Goal: Task Accomplishment & Management: Use online tool/utility

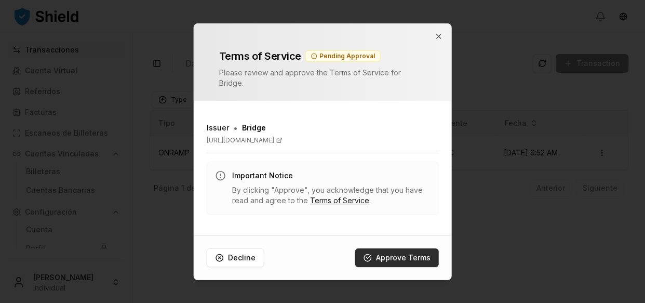
click at [389, 253] on button "Approve Terms" at bounding box center [397, 257] width 84 height 19
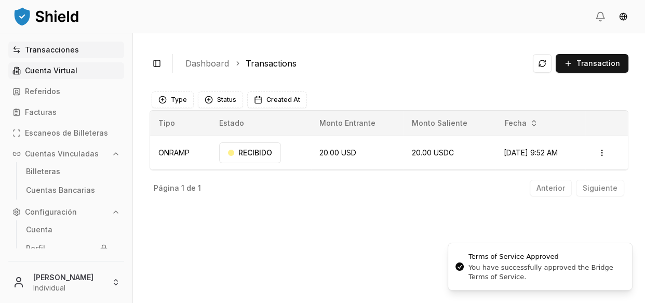
click at [83, 72] on link "Cuenta Virtual" at bounding box center [66, 70] width 116 height 17
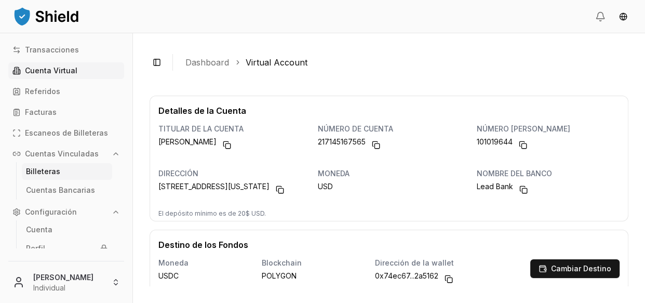
click at [76, 174] on link "Billeteras" at bounding box center [67, 171] width 90 height 17
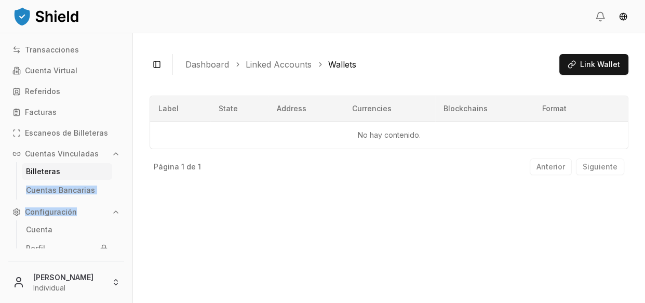
drag, startPoint x: 125, startPoint y: 169, endPoint x: 118, endPoint y: 202, distance: 32.8
click at [118, 202] on div "Transacciones Cuenta Virtual Referidos Facturas Escaneos de Billeteras Cuentas …" at bounding box center [66, 145] width 132 height 207
click at [101, 187] on link "Cuentas Bancarias" at bounding box center [67, 190] width 90 height 17
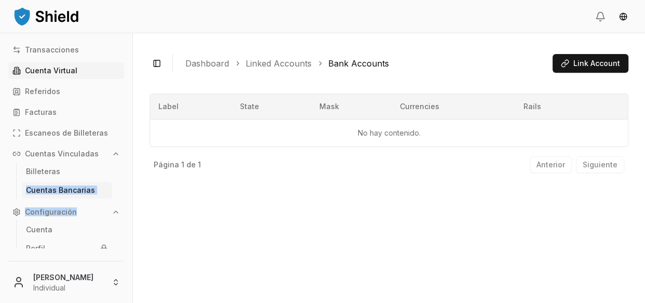
click at [64, 72] on p "Cuenta Virtual" at bounding box center [51, 70] width 52 height 7
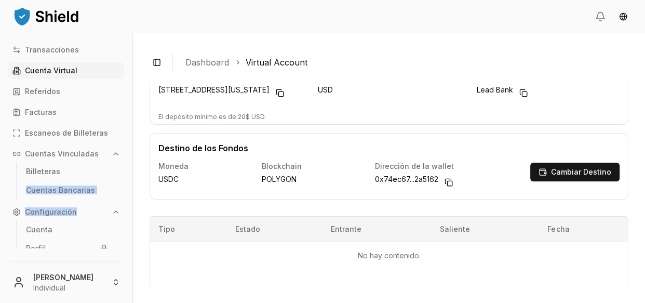
scroll to position [98, 0]
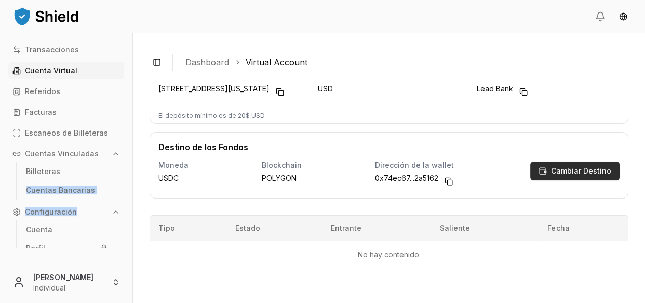
click at [565, 175] on p "Cambiar Destino" at bounding box center [581, 170] width 60 height 7
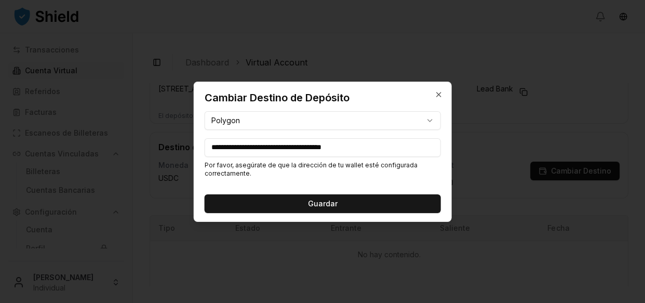
drag, startPoint x: 398, startPoint y: 149, endPoint x: 143, endPoint y: 165, distance: 255.1
click at [143, 165] on body "**********" at bounding box center [322, 151] width 645 height 303
paste input
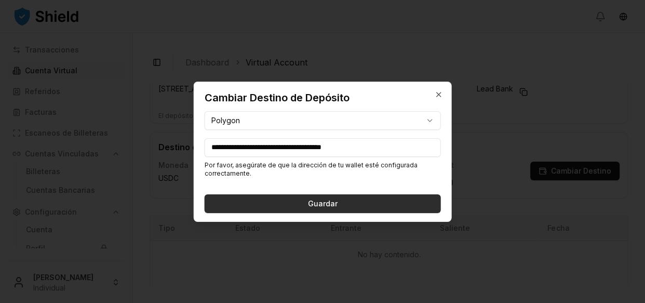
type input "**********"
click at [234, 197] on button "Guardar" at bounding box center [323, 203] width 236 height 19
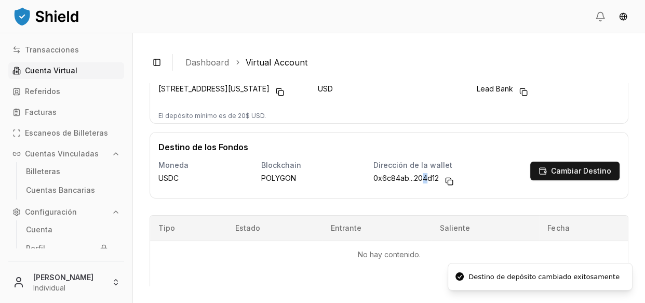
click at [421, 185] on span "0x6c84ab...204d12" at bounding box center [406, 181] width 65 height 17
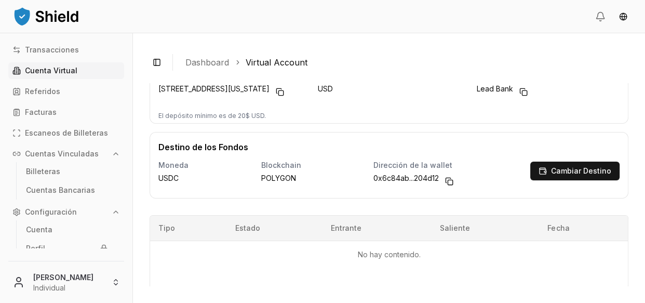
click at [416, 124] on div "Detalles de la Cuenta titular de la cuenta [PERSON_NAME] número de cuenta 21714…" at bounding box center [389, 61] width 479 height 126
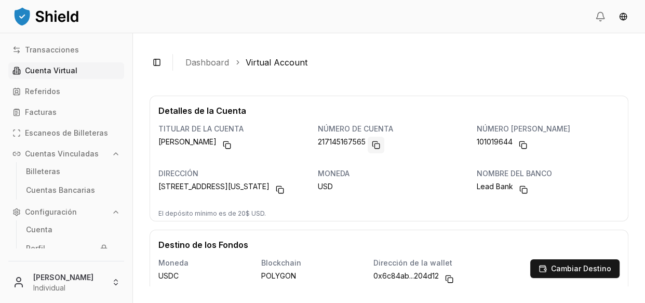
click at [370, 144] on button "Copy to clipboard" at bounding box center [376, 145] width 17 height 17
click at [51, 198] on ul "Cuentas Bancarias" at bounding box center [66, 190] width 101 height 19
click at [52, 192] on p "Cuentas Bancarias" at bounding box center [60, 190] width 69 height 7
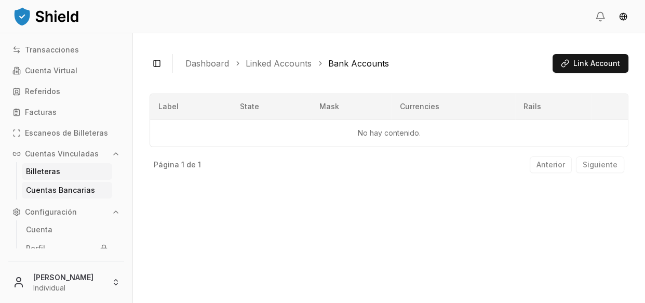
click at [52, 176] on link "Billeteras" at bounding box center [67, 171] width 90 height 17
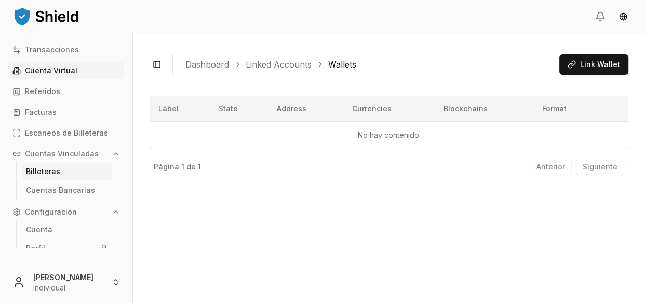
click at [47, 73] on p "Cuenta Virtual" at bounding box center [51, 70] width 52 height 7
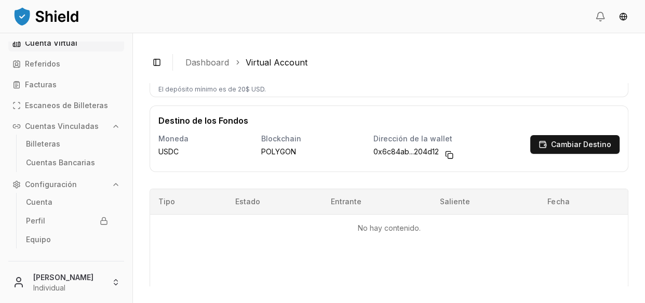
scroll to position [122, 0]
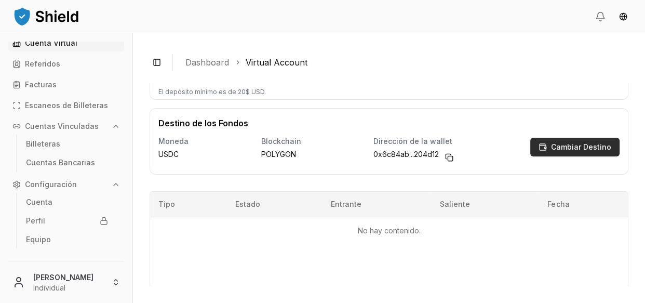
click at [530, 156] on button "Cambiar Destino" at bounding box center [574, 147] width 89 height 19
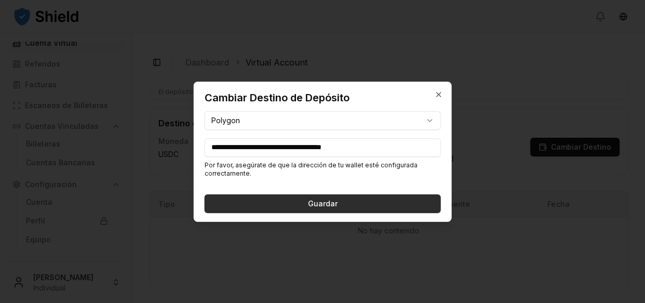
click at [322, 196] on button "Guardar" at bounding box center [323, 203] width 236 height 19
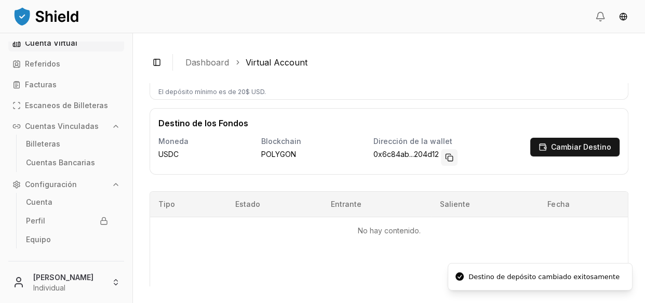
click at [448, 166] on button "Copy to clipboard" at bounding box center [449, 157] width 17 height 17
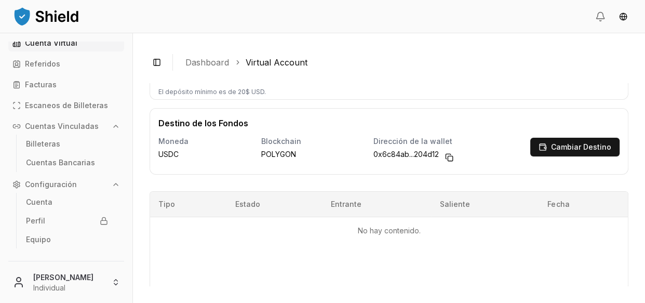
scroll to position [0, 0]
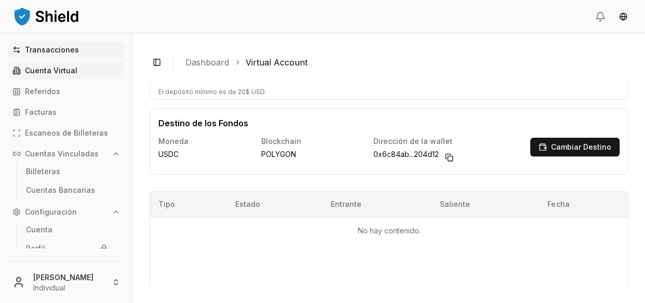
click at [80, 52] on link "Transacciones" at bounding box center [66, 50] width 116 height 17
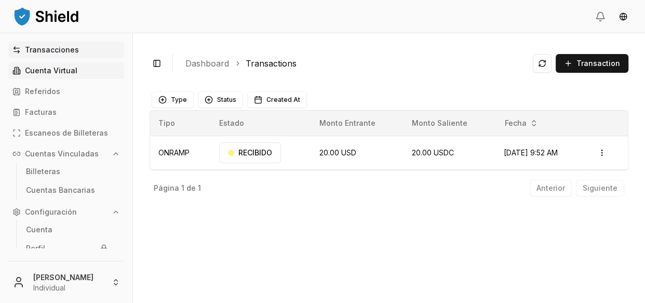
click at [66, 77] on link "Cuenta Virtual" at bounding box center [66, 70] width 116 height 17
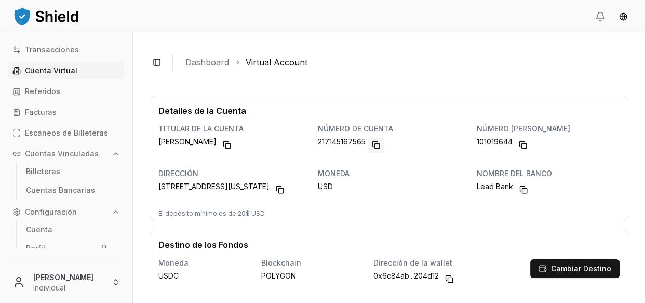
click at [374, 143] on button "Copy to clipboard" at bounding box center [376, 145] width 17 height 17
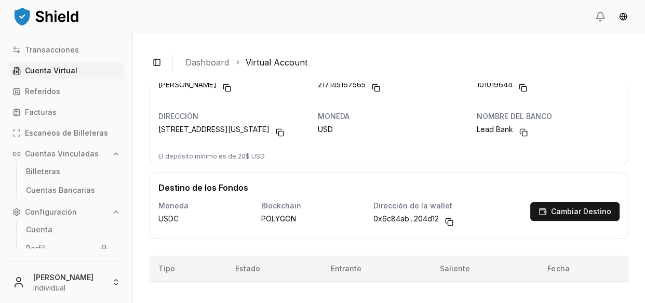
scroll to position [56, 0]
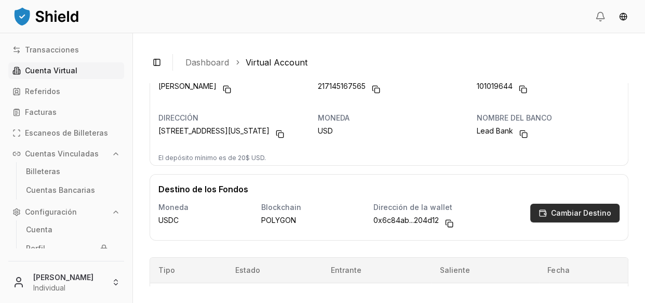
click at [545, 222] on button "Cambiar Destino" at bounding box center [574, 213] width 89 height 19
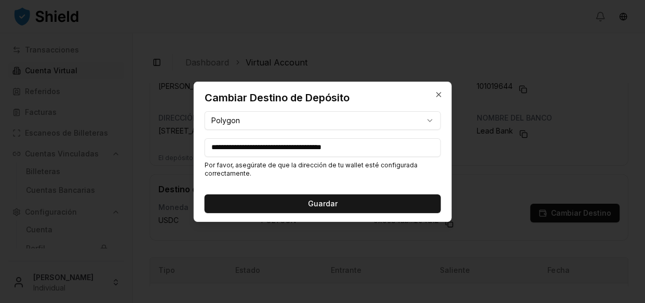
drag, startPoint x: 381, startPoint y: 144, endPoint x: 157, endPoint y: 161, distance: 225.0
click at [157, 161] on body "**********" at bounding box center [322, 151] width 645 height 303
click at [436, 94] on icon "button" at bounding box center [438, 94] width 8 height 8
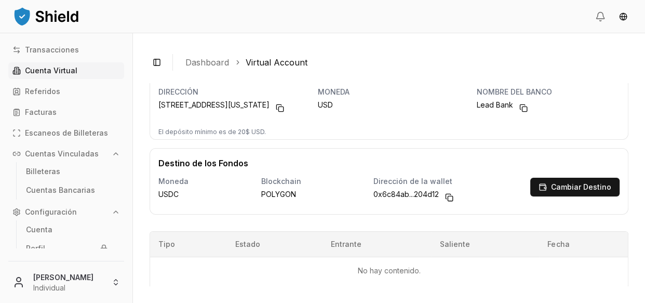
scroll to position [0, 0]
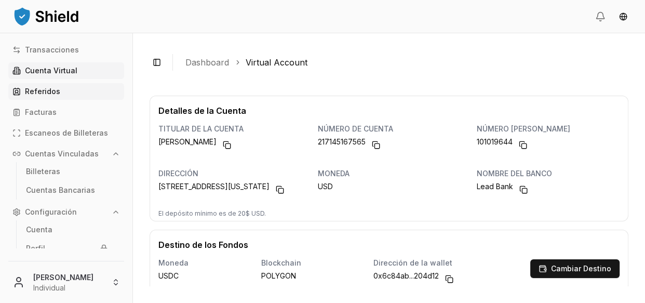
click at [20, 89] on rect at bounding box center [17, 92] width 6 height 6
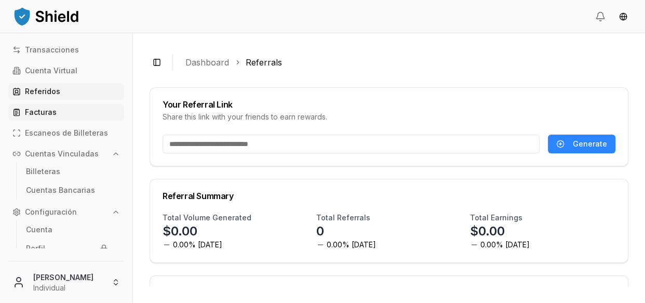
click at [29, 111] on p "Facturas" at bounding box center [41, 112] width 32 height 7
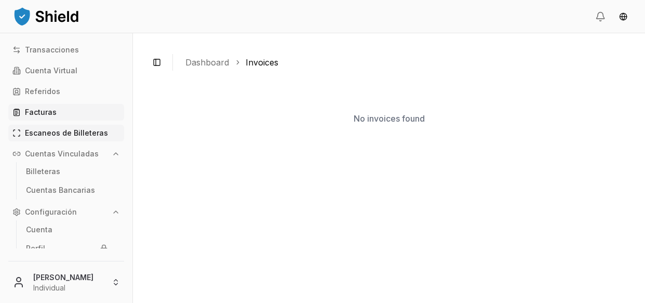
click at [31, 135] on p "Escaneos de Billeteras" at bounding box center [66, 132] width 83 height 7
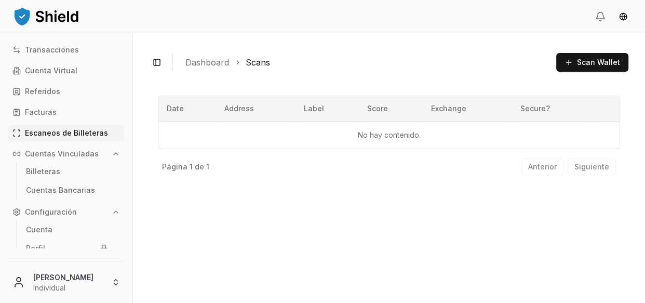
click at [26, 151] on p "Cuentas Vinculadas" at bounding box center [62, 153] width 74 height 7
click at [65, 182] on link "Cuentas Bancarias" at bounding box center [67, 190] width 90 height 17
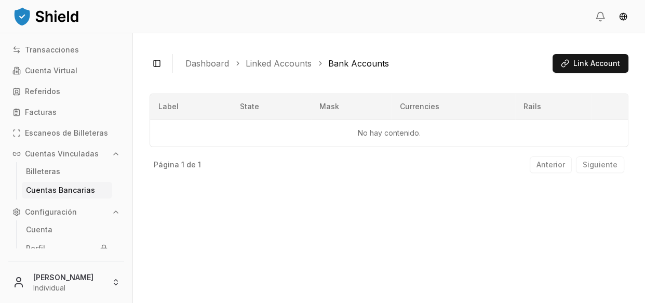
scroll to position [28, 0]
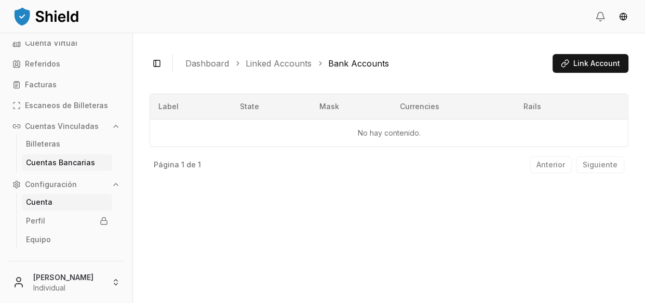
click at [55, 207] on link "Cuenta" at bounding box center [67, 202] width 90 height 17
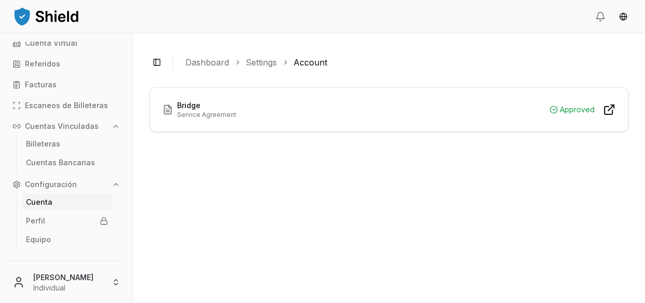
click at [228, 100] on h3 "Bridge" at bounding box center [206, 105] width 59 height 10
click at [226, 104] on h3 "Bridge" at bounding box center [206, 105] width 59 height 10
click at [220, 116] on p "Service Agreement" at bounding box center [206, 115] width 59 height 8
click at [64, 223] on link "Perfil" at bounding box center [67, 220] width 90 height 17
click at [47, 241] on p "Equipo" at bounding box center [38, 239] width 25 height 7
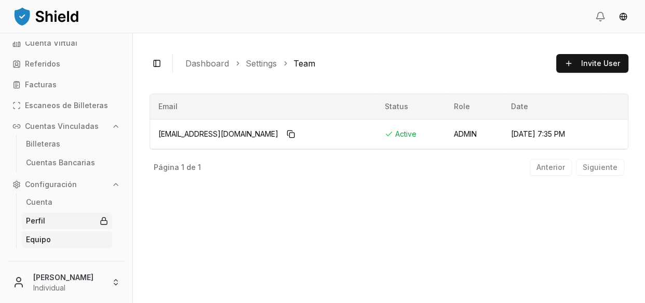
click at [30, 225] on link "Perfil" at bounding box center [67, 220] width 90 height 17
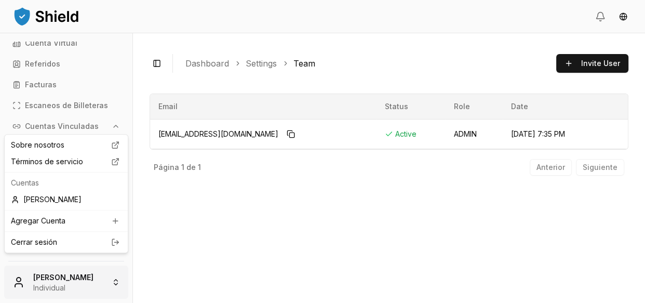
click at [57, 285] on html "Transacciones Cuenta Virtual Referidos Facturas Escaneos de Billeteras Cuentas …" at bounding box center [322, 151] width 645 height 303
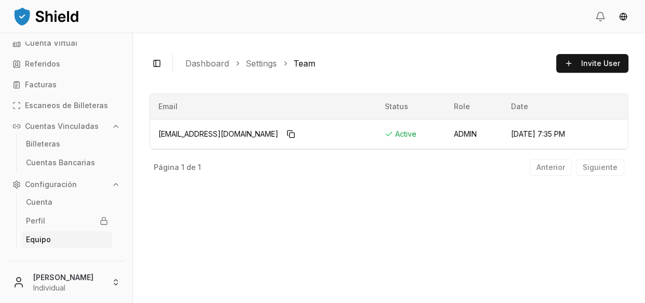
click at [158, 213] on html "Transacciones Cuenta Virtual Referidos Facturas Escaneos de Billeteras Cuentas …" at bounding box center [322, 151] width 645 height 303
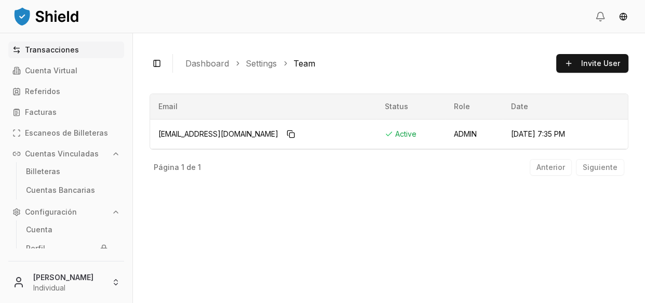
click at [44, 48] on p "Transacciones" at bounding box center [52, 49] width 54 height 7
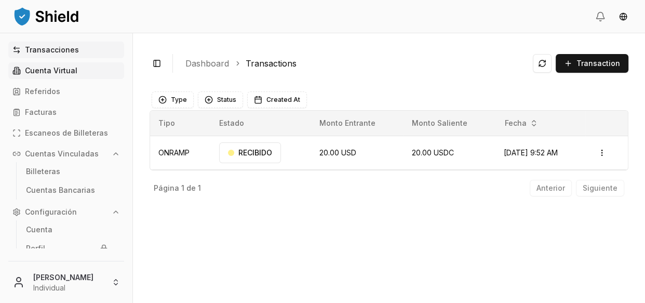
click at [46, 64] on link "Cuenta Virtual" at bounding box center [66, 70] width 116 height 17
